Goal: Check status: Check status

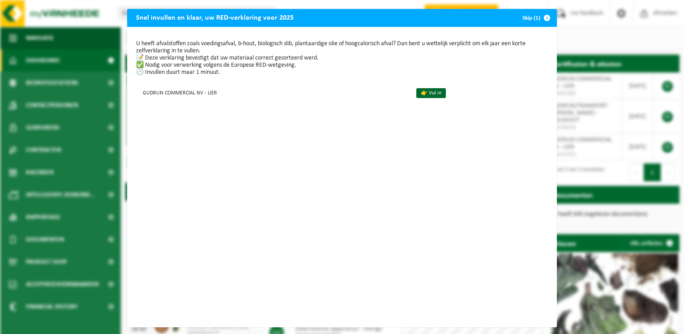
click at [529, 19] on button "Skip (1)" at bounding box center [535, 18] width 41 height 18
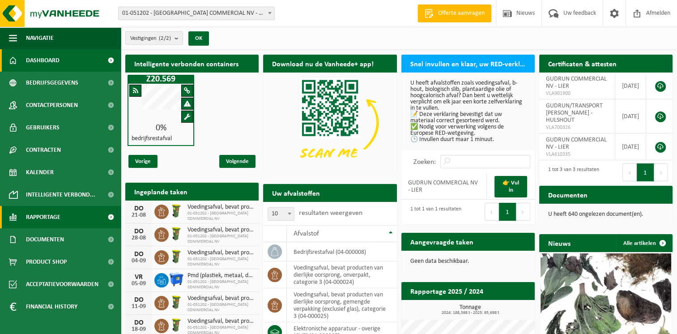
click at [54, 212] on span "Rapportage" at bounding box center [43, 217] width 34 height 22
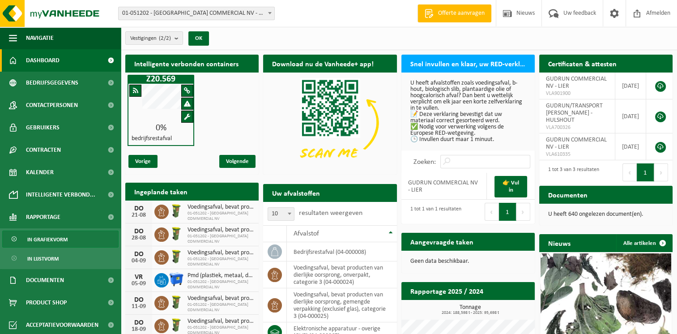
click at [59, 241] on span "In grafiekvorm" at bounding box center [47, 239] width 40 height 17
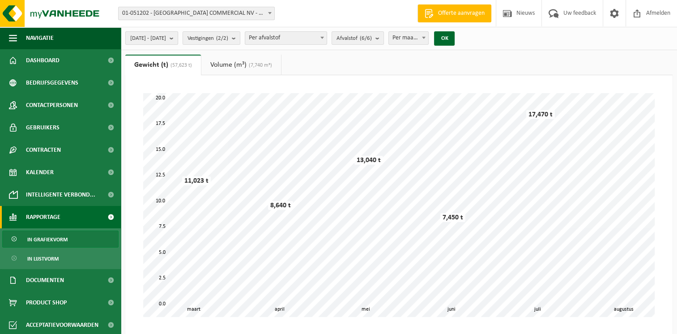
click at [178, 38] on b "submit" at bounding box center [174, 38] width 8 height 13
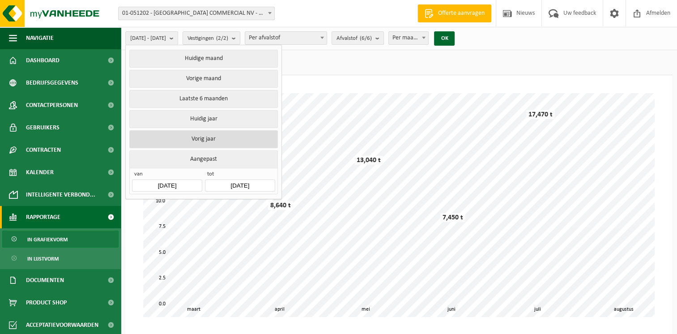
click at [208, 137] on button "Vorig jaar" at bounding box center [203, 139] width 148 height 18
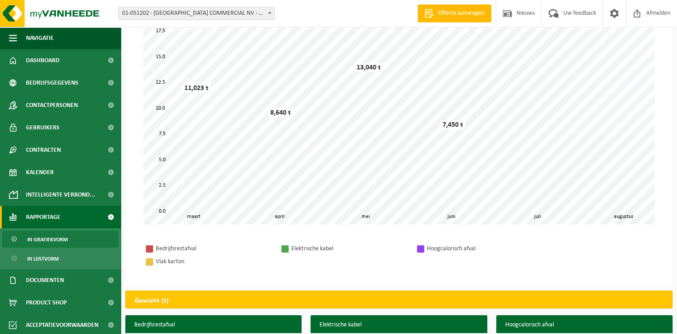
scroll to position [94, 0]
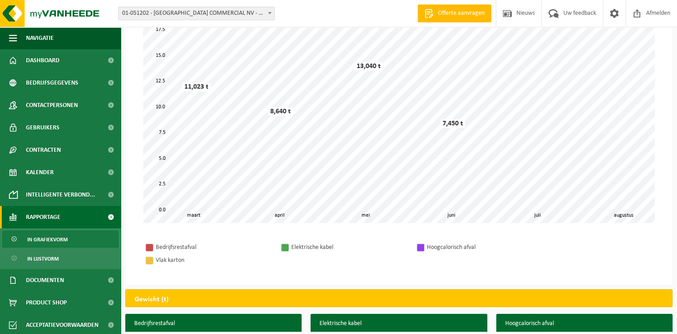
click at [267, 10] on span at bounding box center [269, 13] width 9 height 12
click at [323, 21] on div "Vestiging: 01-051202 - [GEOGRAPHIC_DATA] COMMERCIAL NV - LIER 10-826393 - GUDRU…" at bounding box center [338, 13] width 677 height 27
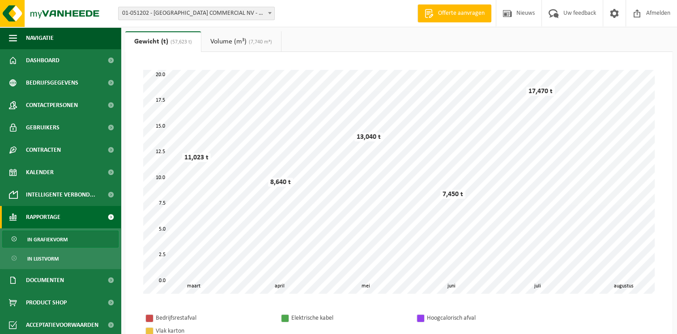
scroll to position [0, 0]
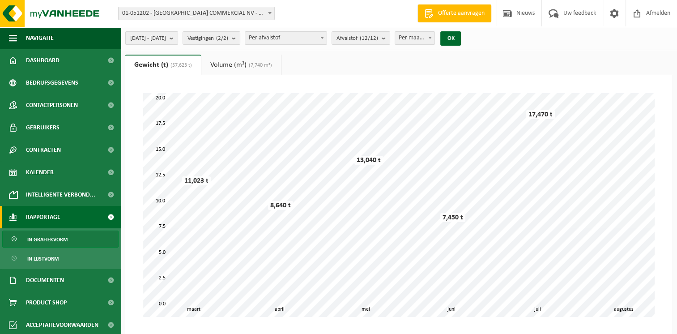
click at [178, 40] on b "submit" at bounding box center [174, 38] width 8 height 13
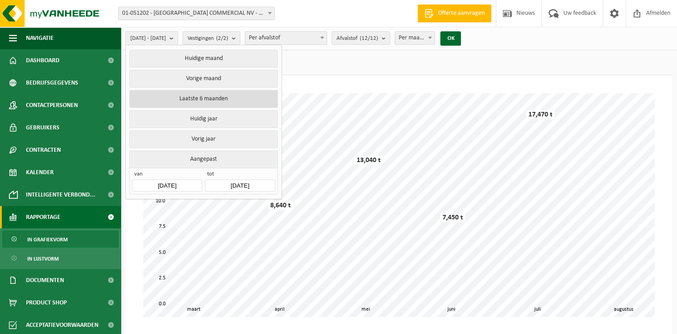
click at [217, 99] on button "Laatste 6 maanden" at bounding box center [203, 99] width 148 height 18
type input "[DATE]"
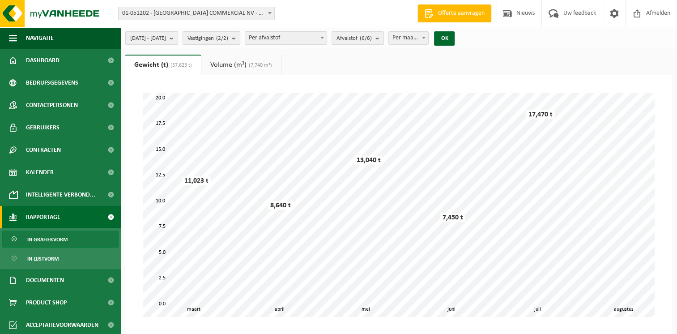
click at [178, 43] on b "submit" at bounding box center [174, 38] width 8 height 13
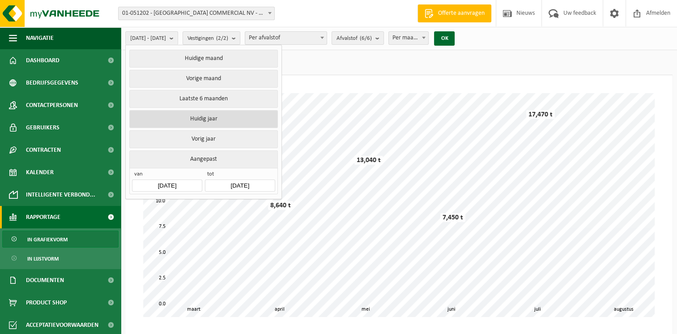
click at [221, 123] on button "Huidig jaar" at bounding box center [203, 119] width 148 height 18
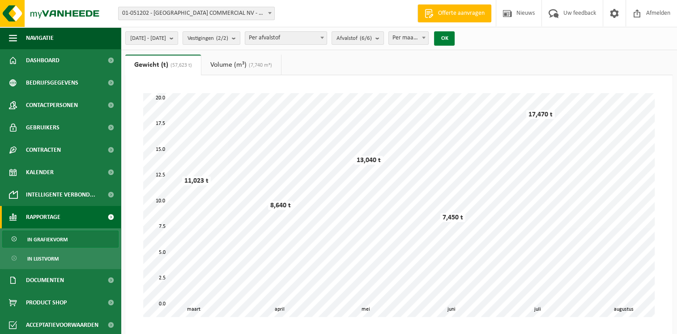
click at [455, 40] on button "OK" at bounding box center [444, 38] width 21 height 14
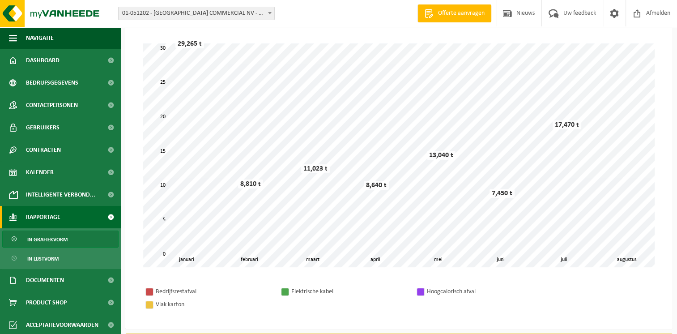
scroll to position [50, 0]
